Goal: Task Accomplishment & Management: Use online tool/utility

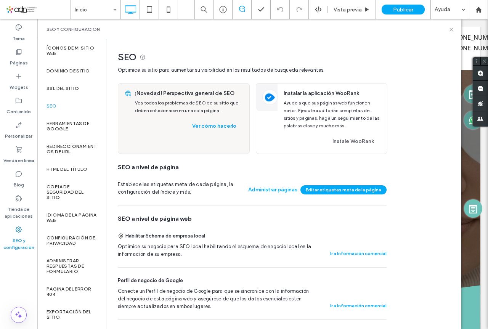
scroll to position [356, 0]
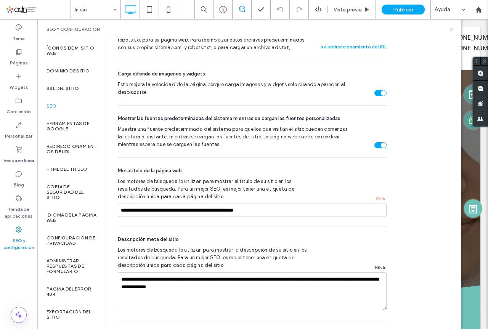
click at [450, 28] on use at bounding box center [450, 29] width 3 height 3
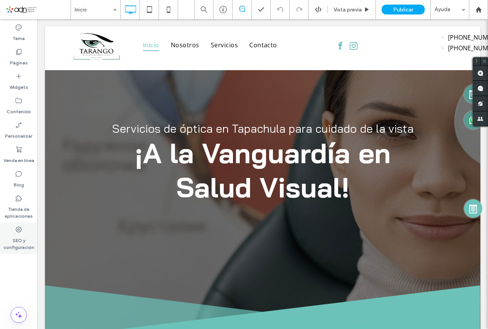
click at [20, 228] on icon at bounding box center [19, 230] width 8 height 8
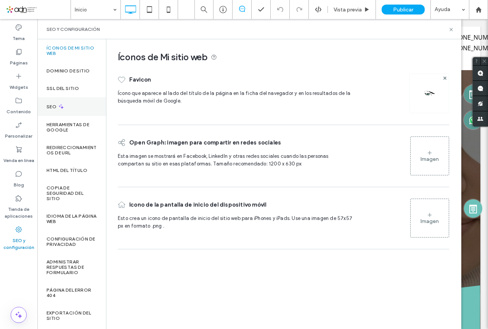
click at [53, 107] on label "SEO" at bounding box center [51, 106] width 11 height 5
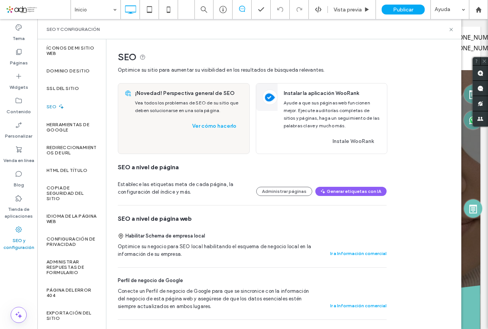
click at [51, 106] on label "SEO" at bounding box center [51, 106] width 11 height 5
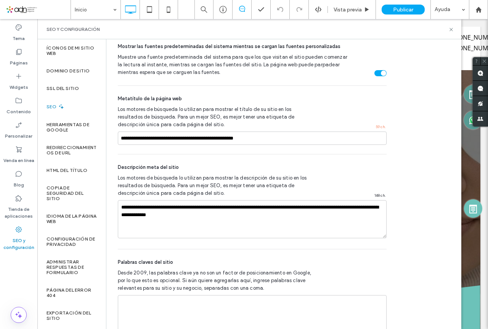
scroll to position [448, 0]
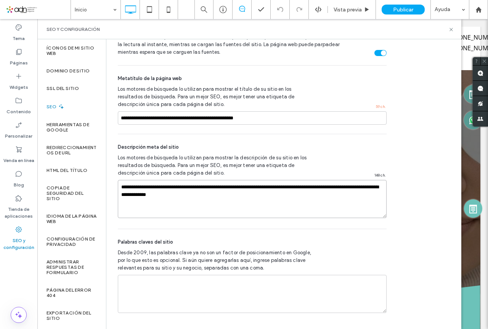
drag, startPoint x: 210, startPoint y: 200, endPoint x: 106, endPoint y: 185, distance: 104.6
drag, startPoint x: 271, startPoint y: 120, endPoint x: 75, endPoint y: 115, distance: 196.3
click at [75, 115] on div "Íconos de Mi sitio web Dominio de sitio SSL del sitio SEO Herramientas de Googl…" at bounding box center [249, 184] width 424 height 290
drag, startPoint x: 452, startPoint y: 29, endPoint x: 380, endPoint y: 11, distance: 74.8
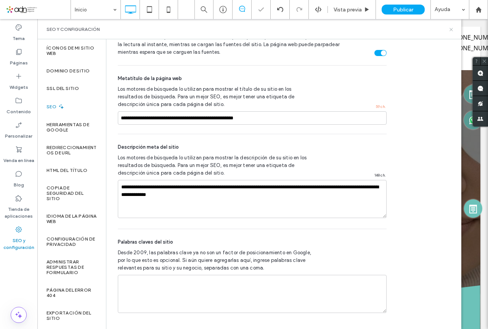
click at [452, 29] on icon at bounding box center [451, 30] width 6 height 6
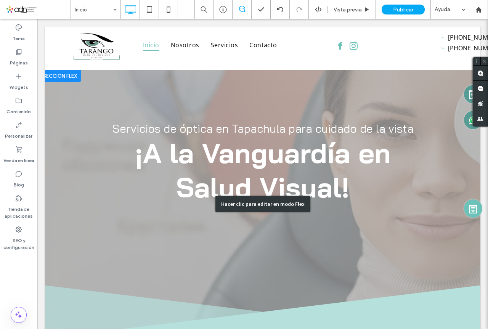
click at [143, 153] on div "Hacer clic para editar en modo Flex" at bounding box center [262, 204] width 435 height 268
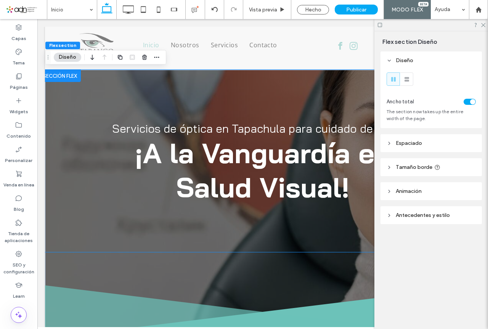
click at [132, 133] on span "Servicios de óptica en Tapachula para cuidado de la vista" at bounding box center [262, 128] width 301 height 14
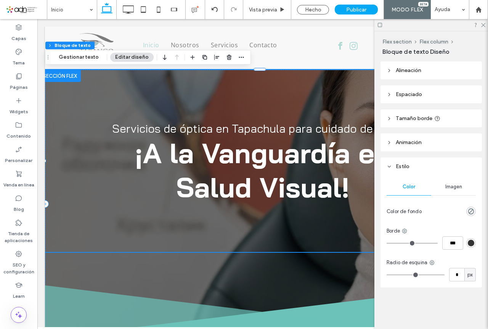
click at [132, 133] on span "Servicios de óptica en Tapachula para cuidado de la vista" at bounding box center [262, 128] width 301 height 14
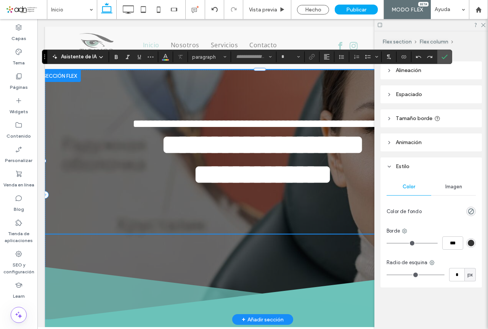
type input "**********"
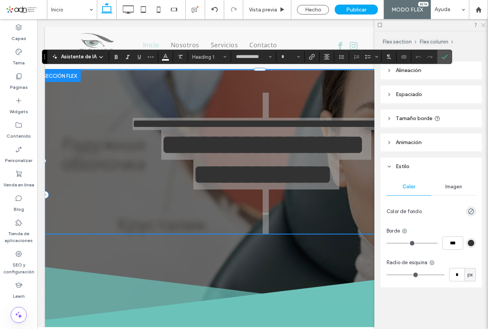
click at [481, 23] on icon at bounding box center [482, 24] width 5 height 5
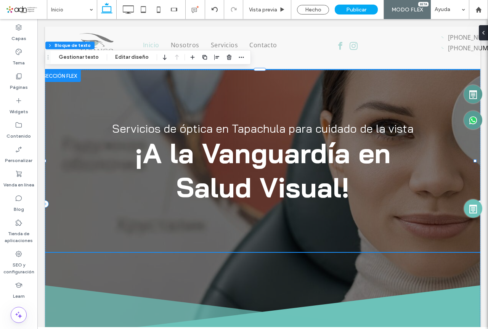
click at [143, 136] on strong "¡A la Vanguardía en Salud Visual!" at bounding box center [263, 170] width 256 height 69
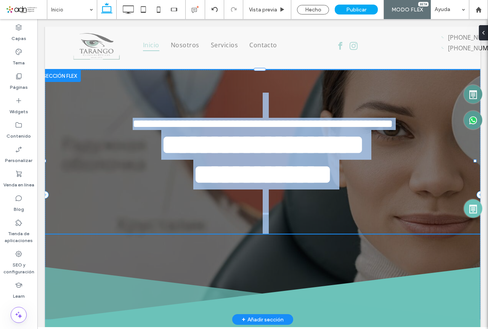
type input "**********"
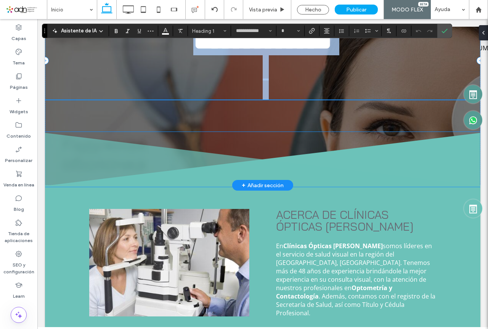
scroll to position [178, 0]
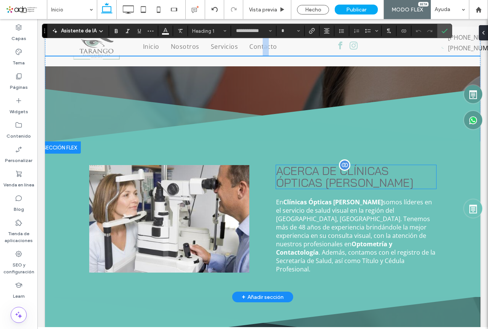
click at [301, 190] on span "ACERCA DE CLÍNICAS ÓPTICAS [PERSON_NAME]" at bounding box center [345, 176] width 138 height 26
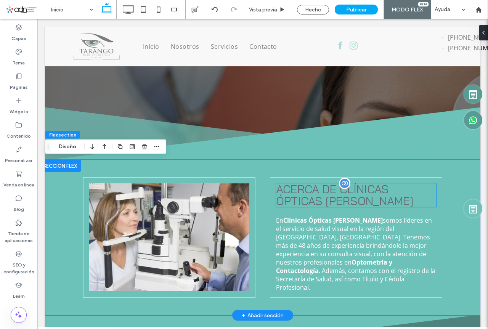
click at [301, 204] on span "ACERCA DE CLÍNICAS ÓPTICAS [PERSON_NAME]" at bounding box center [345, 195] width 138 height 26
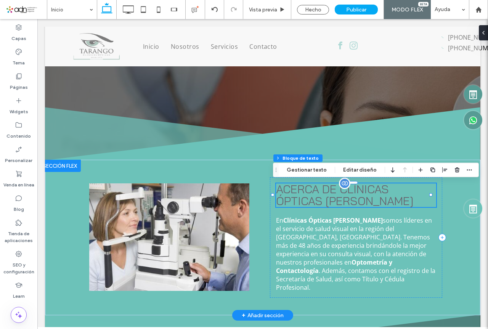
click at [301, 204] on span "ACERCA DE CLÍNICAS ÓPTICAS [PERSON_NAME]" at bounding box center [345, 195] width 138 height 26
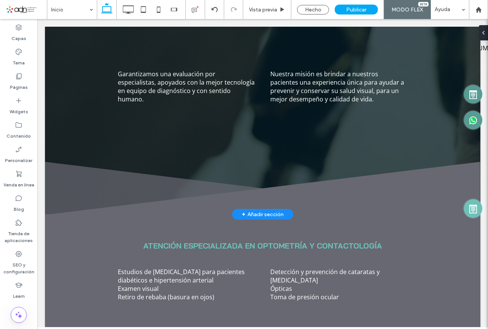
scroll to position [622, 0]
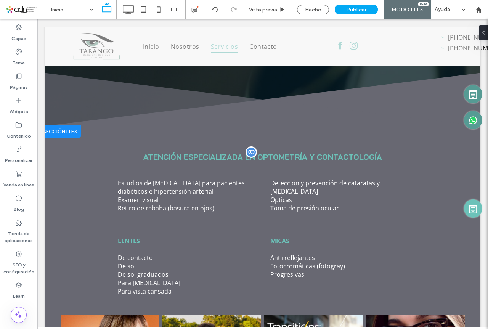
click at [173, 155] on span "ATENCIÓN ESPECIALIZADA EN OPTOMETRÍA Y CONTACTOLOGÍA" at bounding box center [262, 157] width 239 height 10
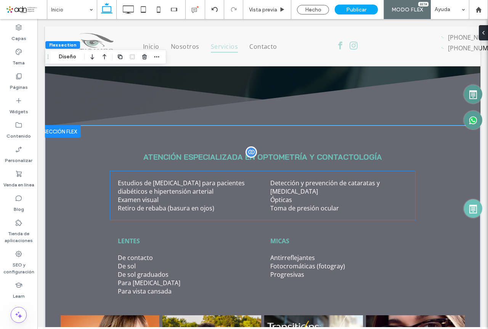
scroll to position [725, 0]
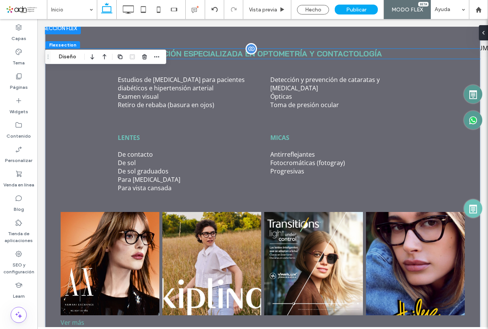
click at [209, 52] on span "ATENCIÓN ESPECIALIZADA EN OPTOMETRÍA Y CONTACTOLOGÍA" at bounding box center [262, 54] width 239 height 10
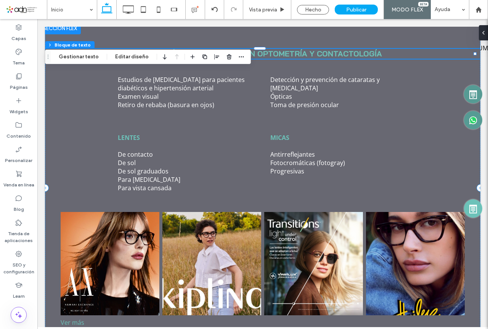
click at [280, 51] on span "ATENCIÓN ESPECIALIZADA EN OPTOMETRÍA Y CONTACTOLOGÍA" at bounding box center [262, 54] width 239 height 10
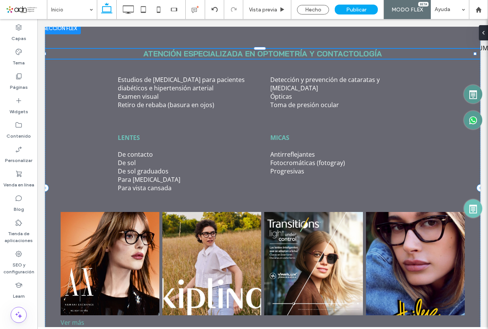
type input "**********"
type input "**"
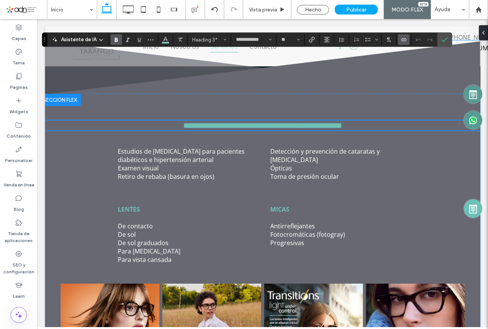
scroll to position [637, 0]
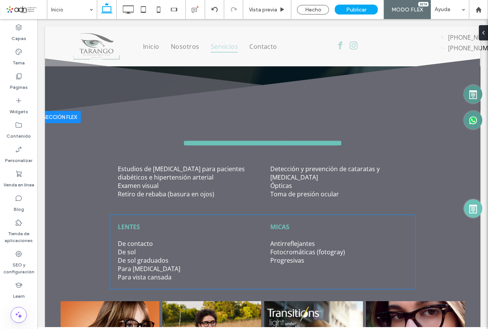
click at [133, 223] on strong "LENTES" at bounding box center [129, 227] width 22 height 8
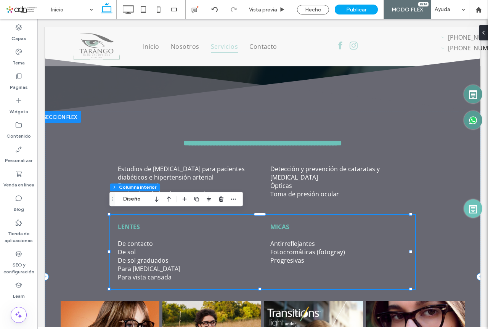
click at [133, 223] on strong "LENTES" at bounding box center [129, 227] width 22 height 8
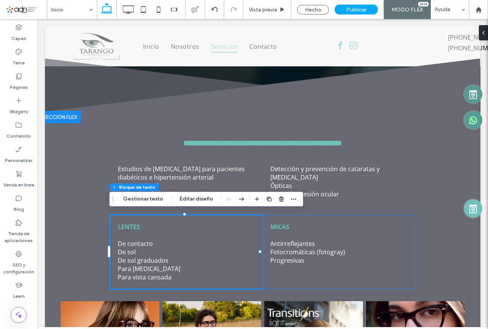
click at [133, 223] on strong "LENTES" at bounding box center [129, 227] width 22 height 8
click at [137, 226] on strong "LENTES" at bounding box center [129, 227] width 22 height 8
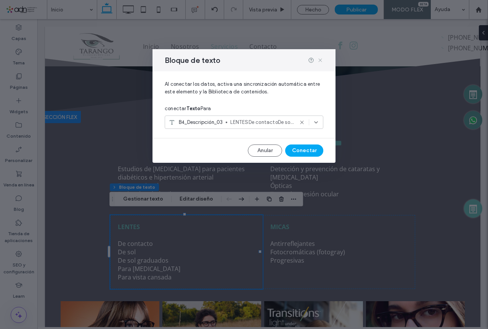
click at [322, 59] on use at bounding box center [319, 60] width 3 height 3
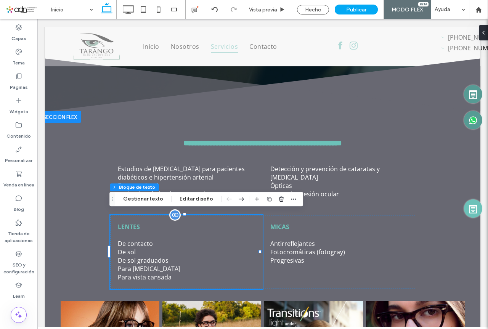
click at [136, 229] on div "LENTES De contacto De sol De sol graduados Para [MEDICAL_DATA] Para vista cansa…" at bounding box center [186, 252] width 152 height 74
click at [134, 202] on button "Gestionar texto" at bounding box center [143, 198] width 50 height 9
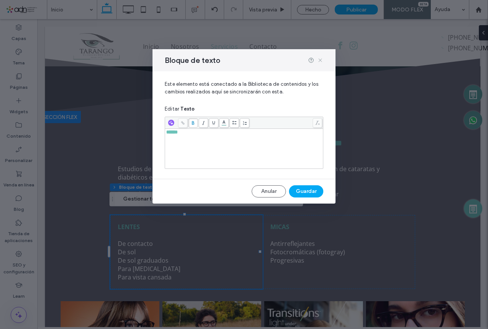
click at [319, 61] on icon at bounding box center [320, 60] width 6 height 6
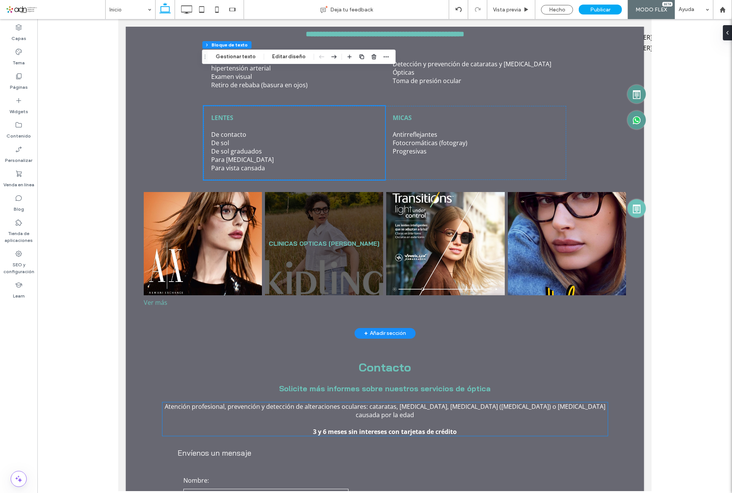
scroll to position [859, 0]
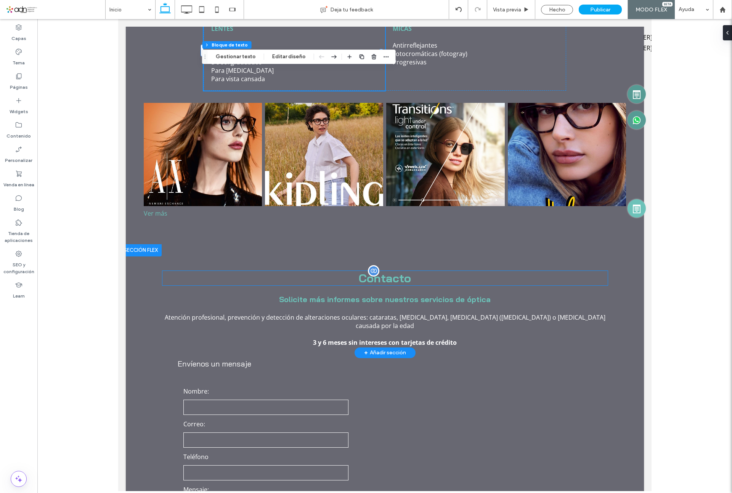
click at [392, 271] on span "Contacto" at bounding box center [384, 278] width 52 height 14
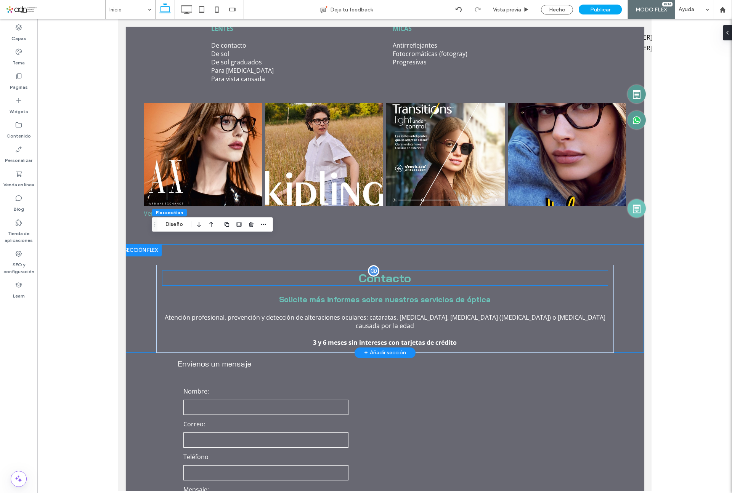
click at [394, 276] on span "Contacto" at bounding box center [384, 278] width 52 height 14
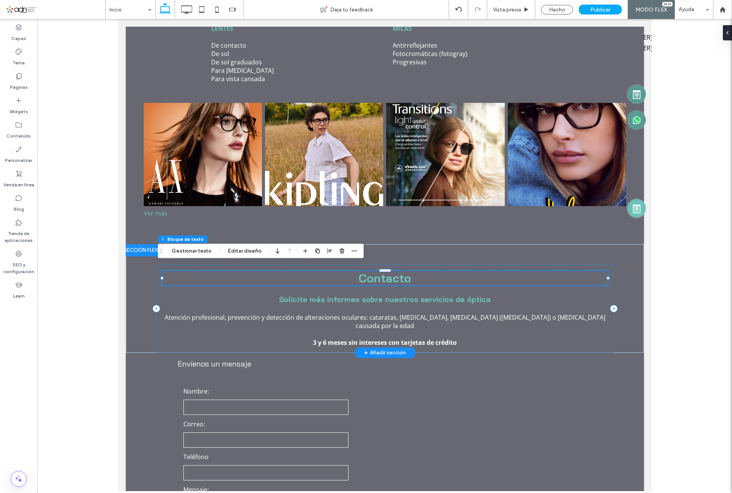
click at [395, 276] on span "Contacto" at bounding box center [384, 278] width 52 height 14
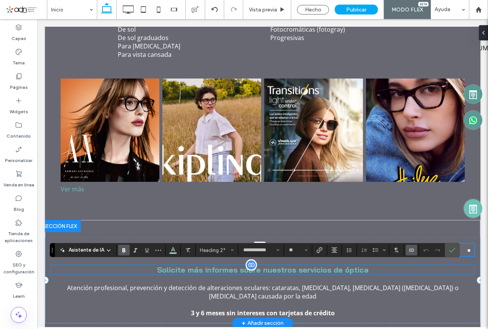
scroll to position [948, 0]
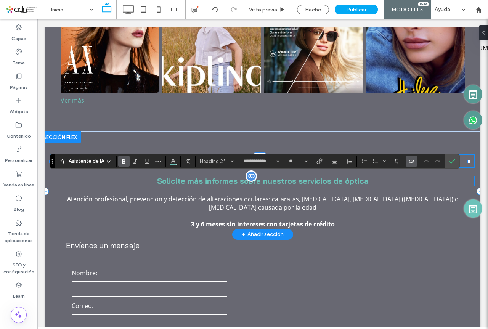
click at [261, 183] on span "Solicite más informes sobre nuestros servicios de óptica" at bounding box center [262, 181] width 211 height 10
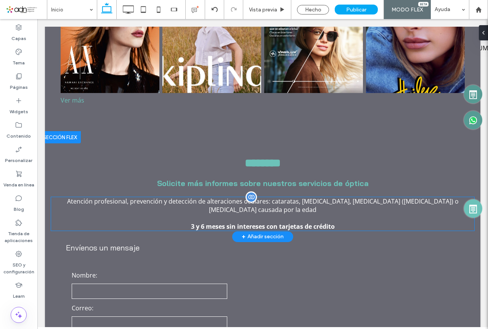
click at [237, 197] on p "Atención profesional, prevención y detección de alteraciones oculares: catarata…" at bounding box center [262, 205] width 423 height 17
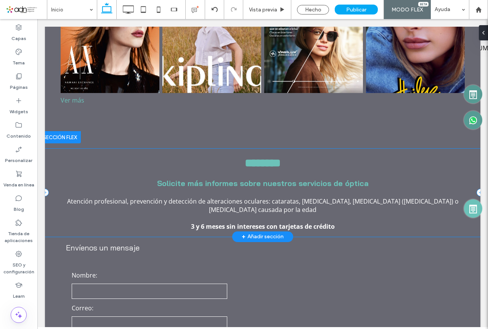
click at [305, 185] on div "﻿ ******** ﻿ Solicite más informes sobre nuestros servicios de óptica Atención …" at bounding box center [262, 193] width 435 height 88
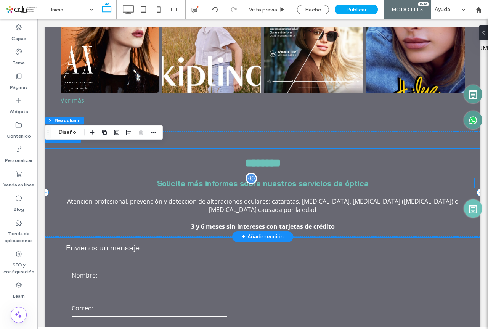
click at [306, 181] on span "Solicite más informes sobre nuestros servicios de óptica" at bounding box center [262, 183] width 211 height 10
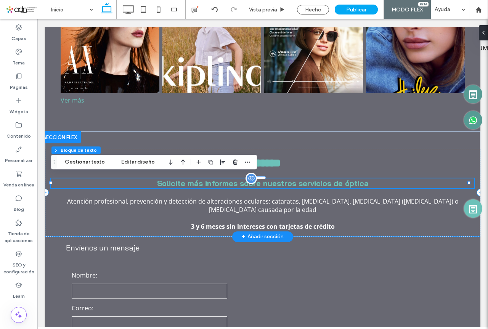
click at [306, 181] on div "Solicite más informes sobre nuestros servicios de óptica" at bounding box center [262, 183] width 423 height 10
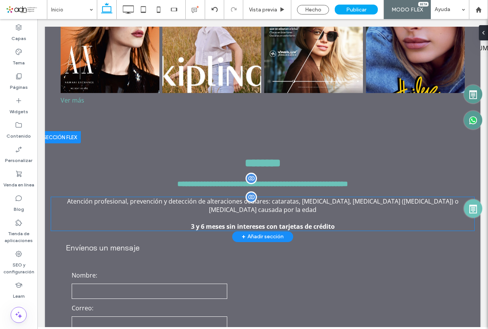
click at [227, 204] on p "Atención profesional, prevención y detección de alteraciones oculares: catarata…" at bounding box center [262, 205] width 423 height 17
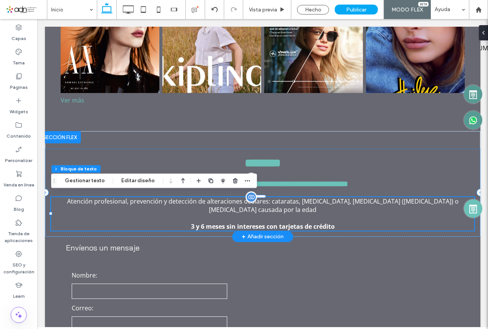
click at [227, 204] on p "Atención profesional, prevención y detección de alteraciones oculares: catarata…" at bounding box center [262, 205] width 423 height 17
click at [90, 182] on button "Gestionar texto" at bounding box center [85, 180] width 50 height 9
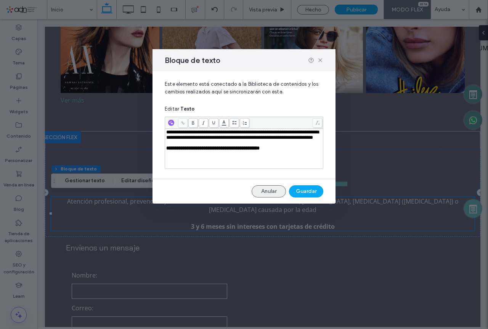
drag, startPoint x: 255, startPoint y: 189, endPoint x: 218, endPoint y: 170, distance: 41.2
click at [255, 189] on button "Anular" at bounding box center [268, 191] width 34 height 12
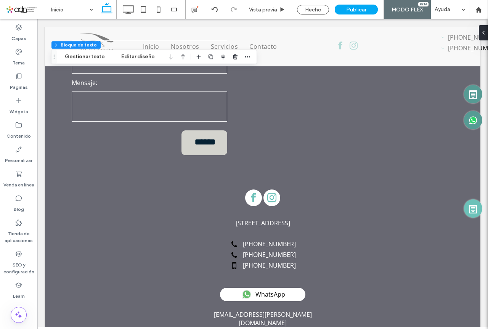
scroll to position [1304, 0]
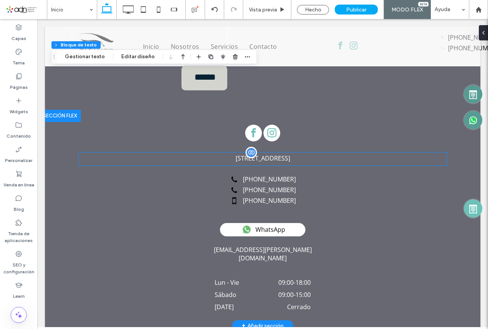
click at [259, 158] on label "[STREET_ADDRESS]" at bounding box center [262, 158] width 54 height 8
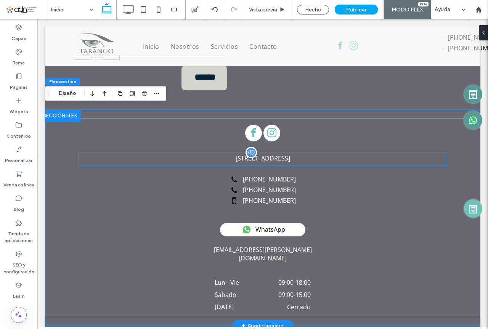
click at [259, 157] on label "[STREET_ADDRESS]" at bounding box center [262, 158] width 54 height 8
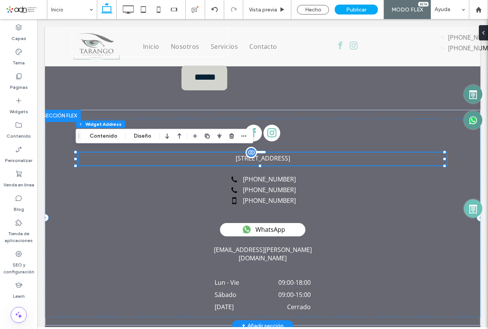
click at [259, 157] on label "[STREET_ADDRESS]" at bounding box center [262, 158] width 54 height 8
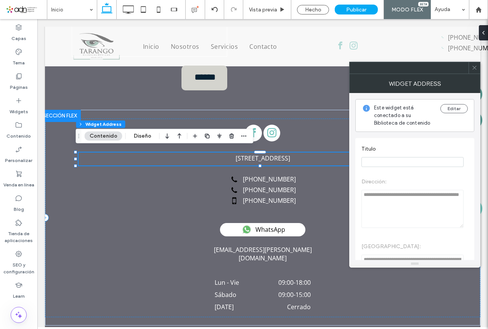
click at [476, 71] on span at bounding box center [474, 67] width 6 height 11
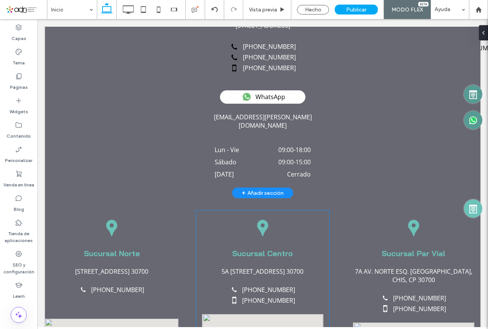
scroll to position [1481, 0]
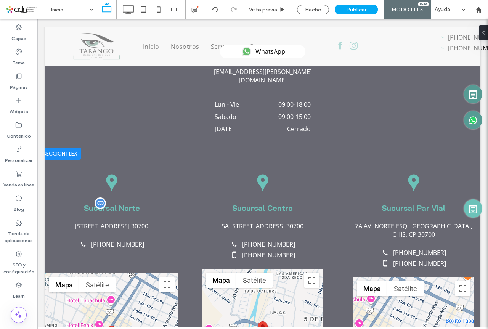
click at [110, 203] on span "Sucursal Norte" at bounding box center [112, 208] width 56 height 10
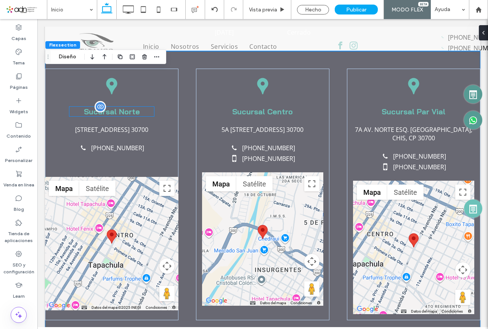
scroll to position [1581, 0]
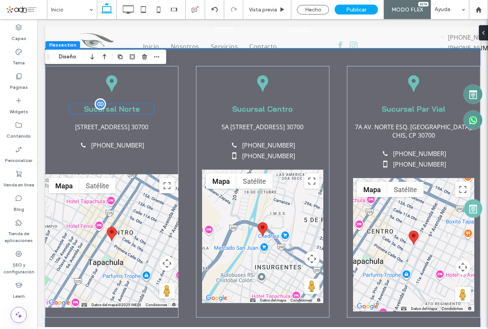
click at [117, 104] on span "Sucursal Norte" at bounding box center [112, 109] width 56 height 10
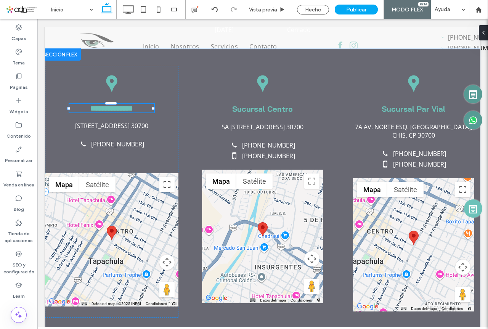
type input "**********"
type input "**"
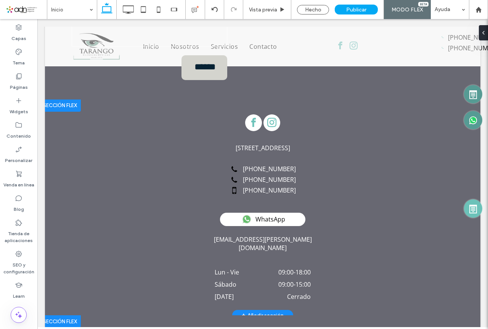
scroll to position [1492, 0]
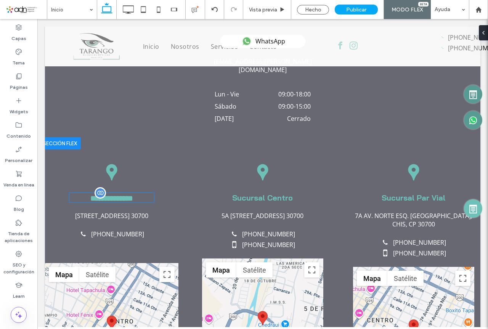
click at [119, 194] on span "**********" at bounding box center [111, 198] width 43 height 8
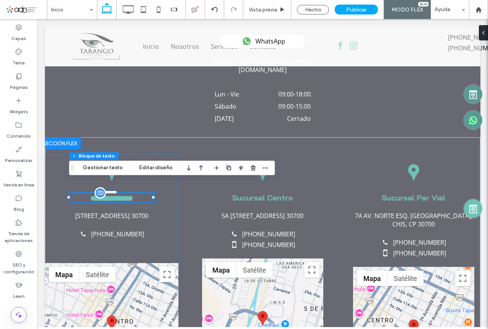
click at [119, 194] on span "**********" at bounding box center [111, 198] width 43 height 8
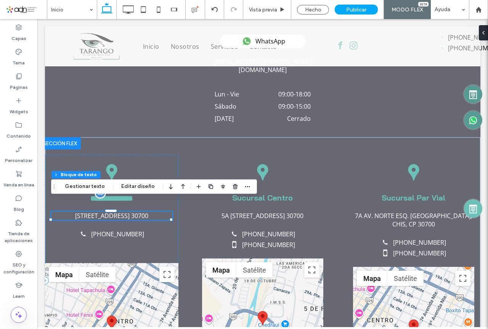
click at [118, 211] on span "[STREET_ADDRESS] 30700" at bounding box center [111, 215] width 73 height 8
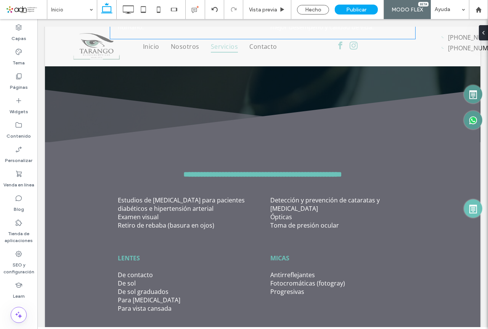
scroll to position [622, 0]
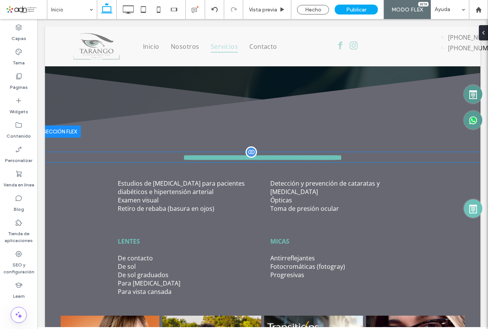
click at [183, 155] on span "**********" at bounding box center [262, 158] width 159 height 8
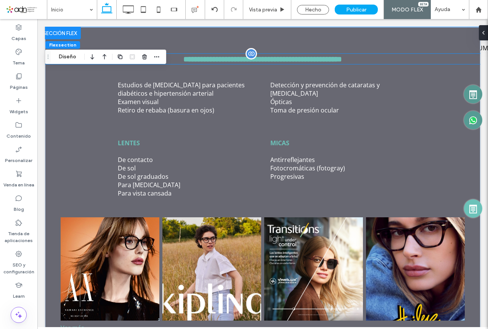
scroll to position [725, 0]
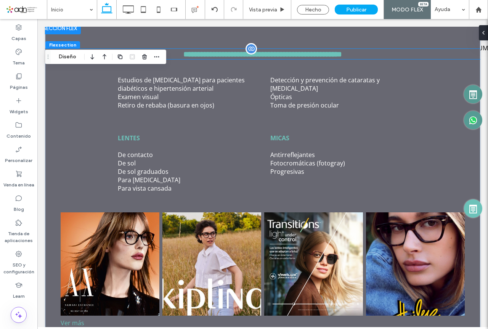
click at [209, 54] on span "**********" at bounding box center [262, 54] width 159 height 8
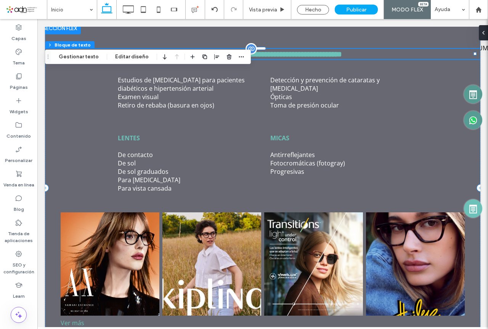
click at [311, 52] on span "**********" at bounding box center [262, 54] width 159 height 8
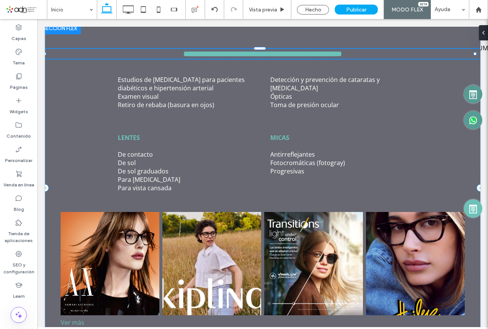
type input "**********"
type input "**"
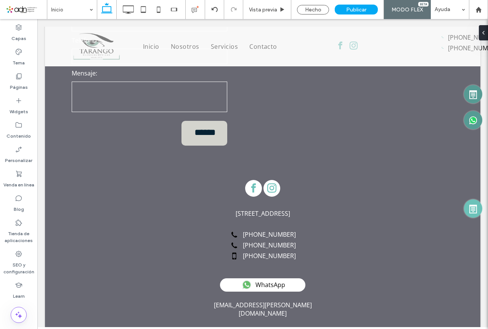
scroll to position [1081, 0]
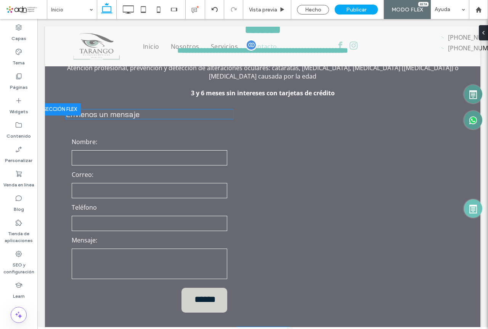
click at [113, 111] on link "Envíenos un mensaje" at bounding box center [103, 114] width 74 height 10
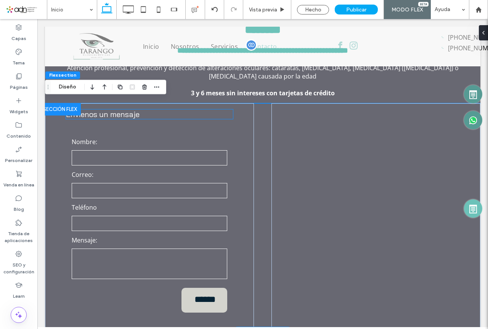
scroll to position [1083, 0]
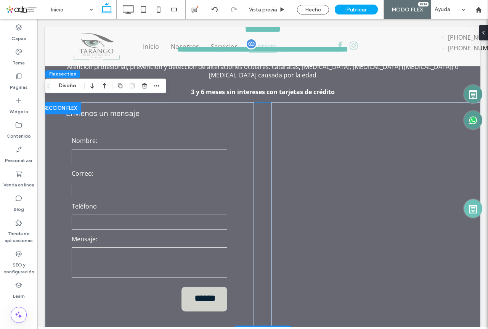
click at [113, 111] on link "Envíenos un mensaje" at bounding box center [103, 113] width 74 height 10
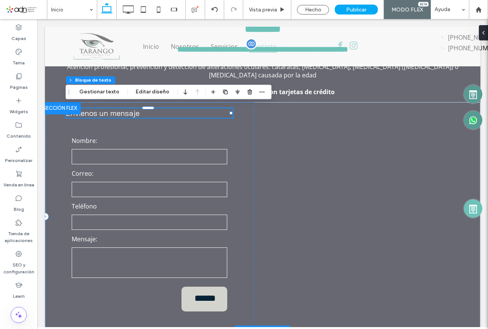
click at [113, 111] on link "Envíenos un mensaje" at bounding box center [103, 113] width 74 height 10
